Goal: Navigation & Orientation: Find specific page/section

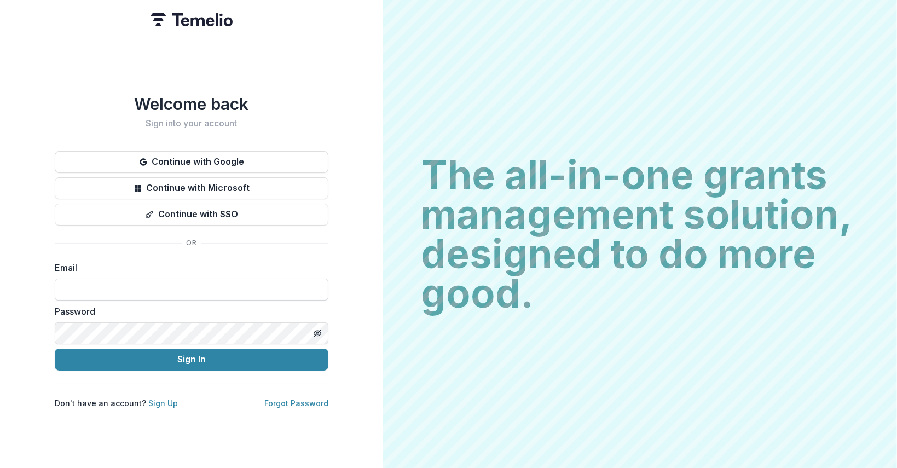
click at [140, 290] on input at bounding box center [192, 290] width 274 height 22
type input "**********"
click at [318, 330] on line "Toggle password visibility" at bounding box center [317, 333] width 7 height 7
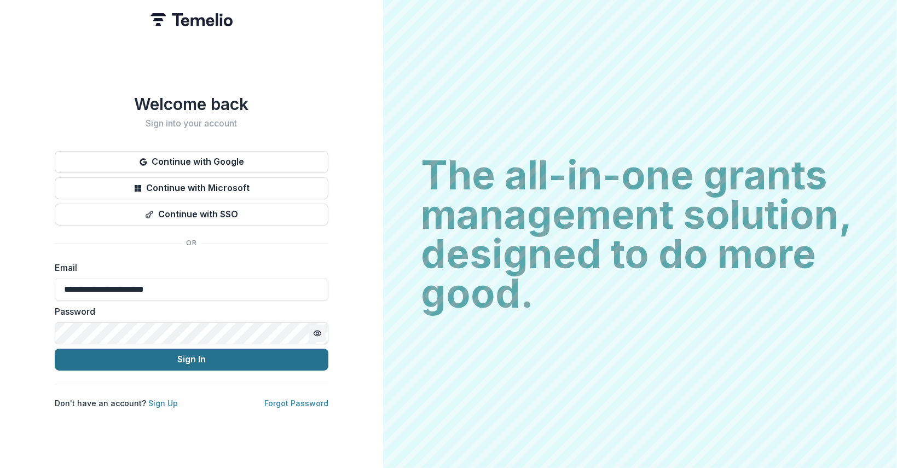
click at [229, 361] on button "Sign In" at bounding box center [192, 360] width 274 height 22
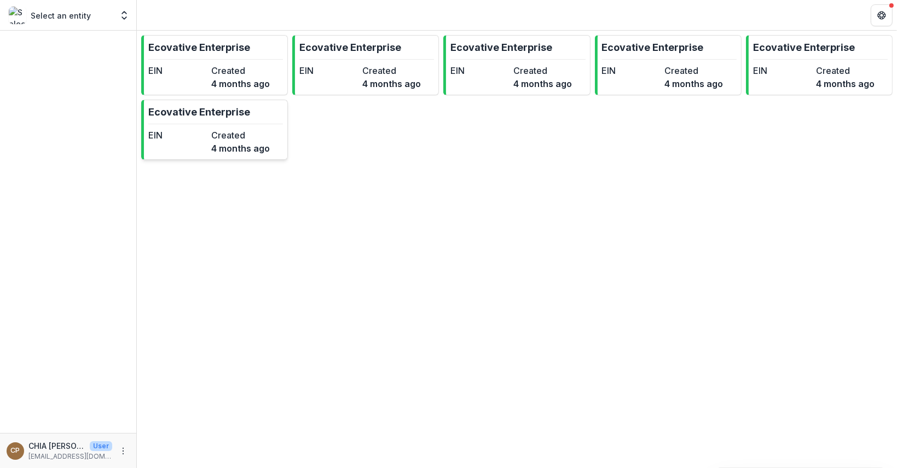
click at [242, 146] on dd "4 months ago" at bounding box center [240, 148] width 59 height 13
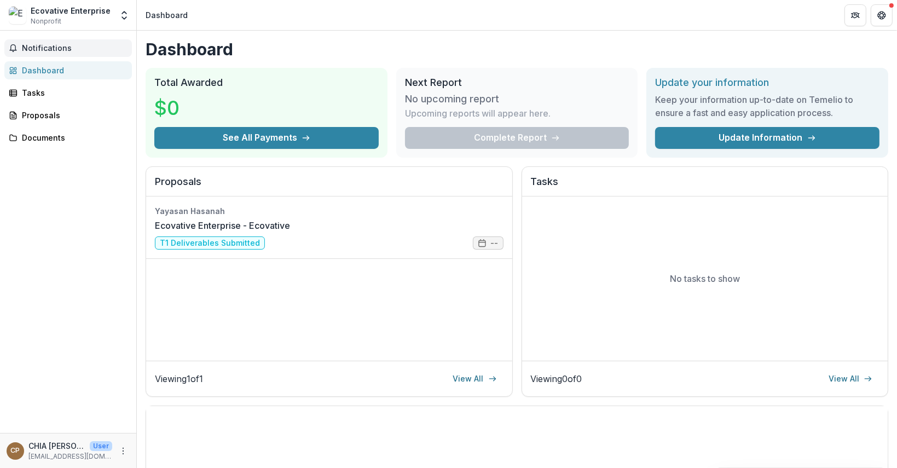
click at [37, 49] on span "Notifications" at bounding box center [75, 48] width 106 height 9
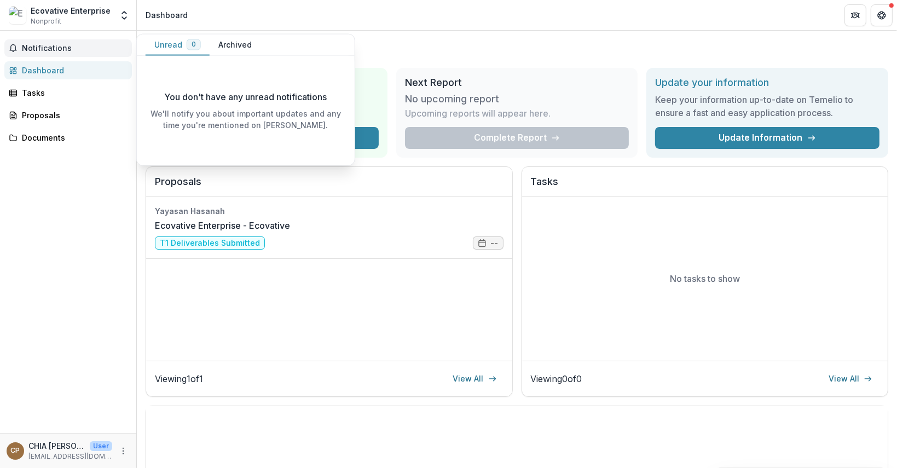
click at [44, 71] on div "Dashboard" at bounding box center [72, 70] width 101 height 11
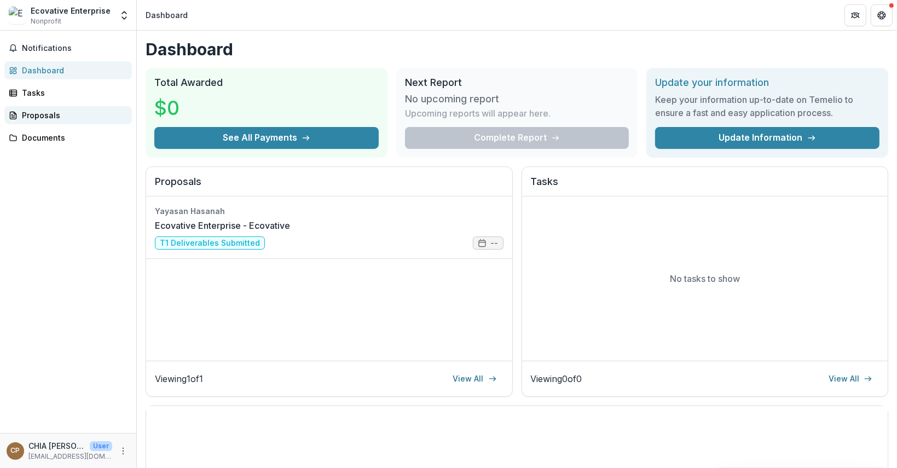
click at [48, 116] on div "Proposals" at bounding box center [72, 114] width 101 height 11
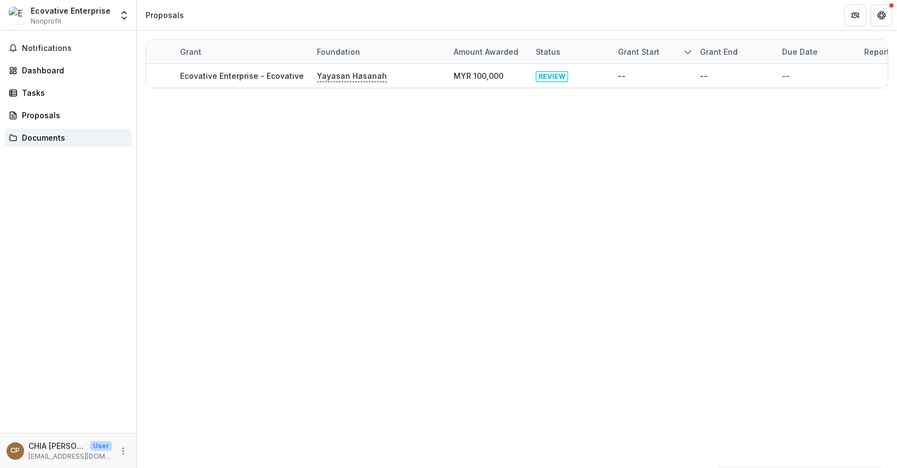
click at [49, 136] on div "Documents" at bounding box center [72, 137] width 101 height 11
